Goal: Information Seeking & Learning: Find specific fact

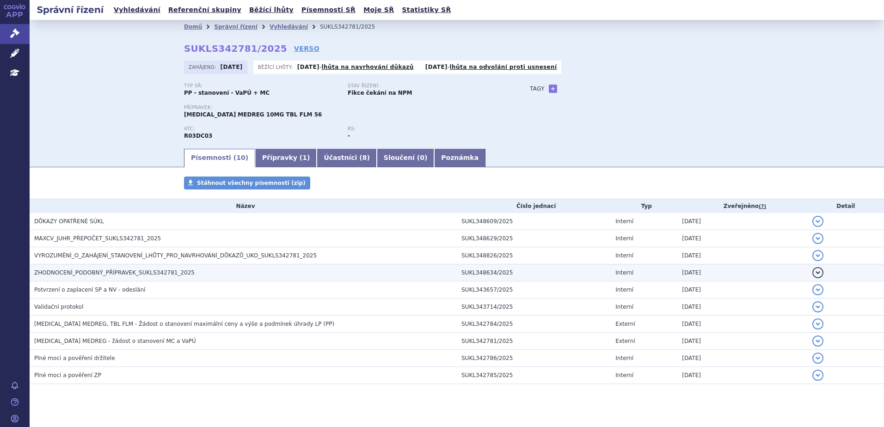
click at [232, 271] on h3 "ZHODNOCENÍ_PODOBNÝ_PŘÍPRAVEK_SUKLS342781_2025" at bounding box center [245, 272] width 422 height 9
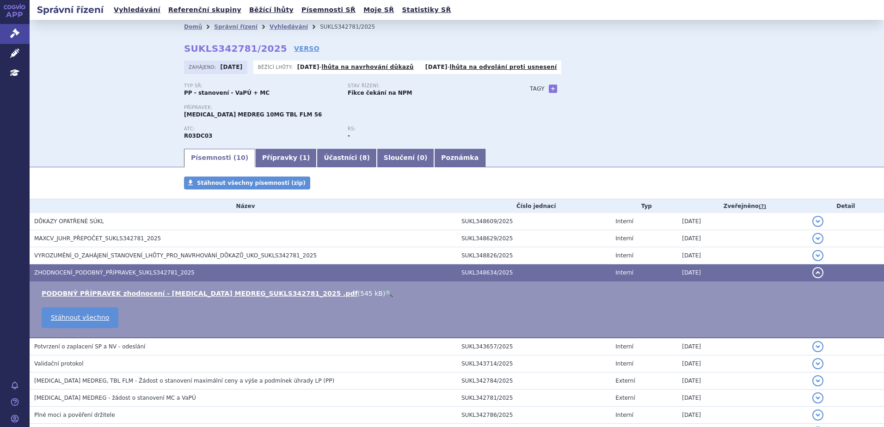
click at [385, 294] on link "🔍" at bounding box center [389, 293] width 8 height 7
click at [20, 32] on link "Správní řízení" at bounding box center [15, 33] width 30 height 19
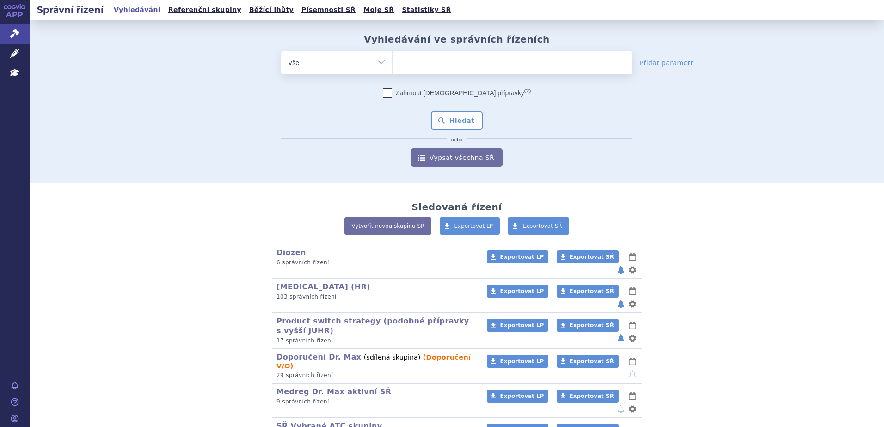
click at [440, 66] on ul at bounding box center [512, 60] width 240 height 19
click at [392, 66] on select at bounding box center [392, 62] width 0 height 23
click at [440, 66] on ul at bounding box center [512, 60] width 240 height 19
click at [392, 66] on select at bounding box center [392, 62] width 0 height 23
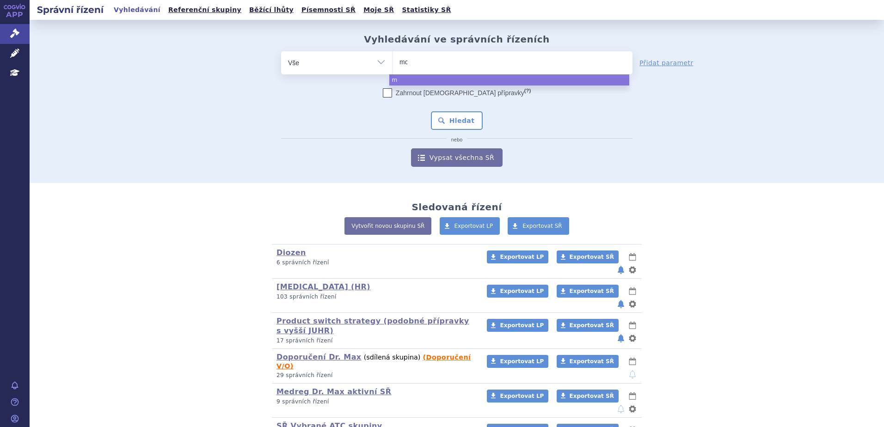
type input "mon"
type input "mont"
type input "montel"
type input "montelu"
type input "monteluka"
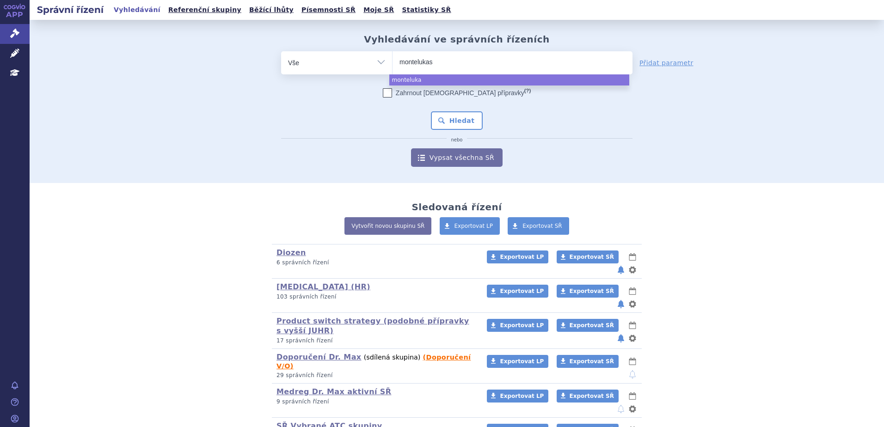
type input "montelukast"
type input "montelukast me"
type input "montelukast medr"
type input "montelukast medreg"
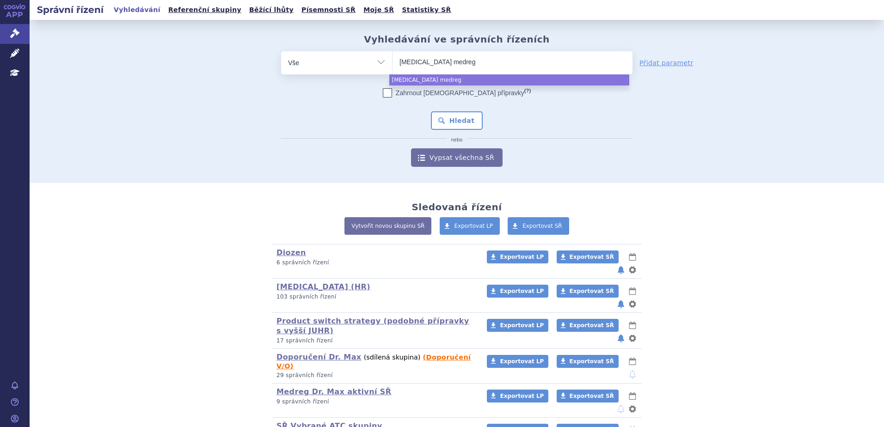
select select "montelukast medreg"
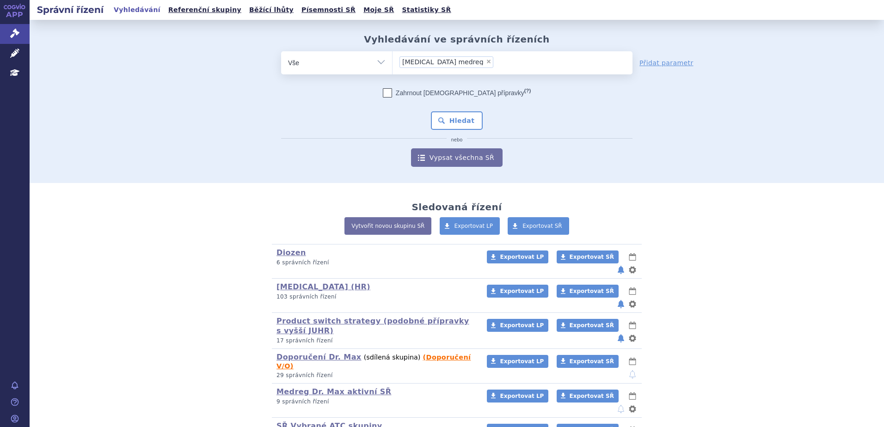
drag, startPoint x: 464, startPoint y: 124, endPoint x: 399, endPoint y: 137, distance: 66.4
click at [464, 124] on button "Hledat" at bounding box center [457, 120] width 52 height 18
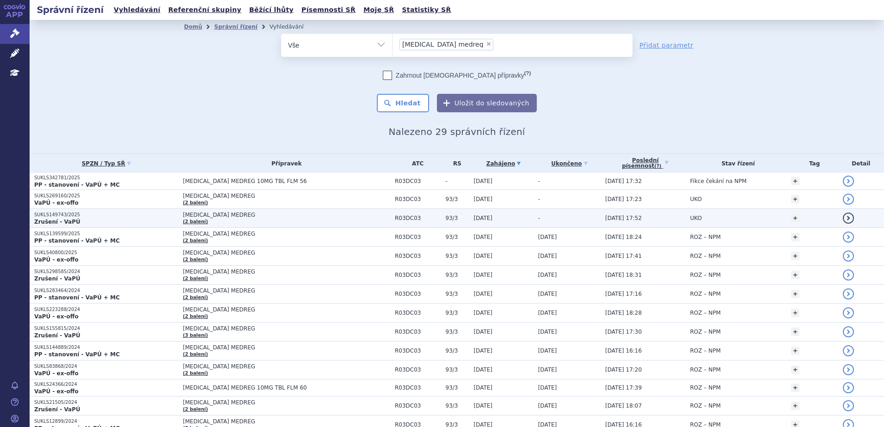
click at [92, 215] on p "SUKLS149743/2025" at bounding box center [106, 215] width 144 height 6
